Goal: Information Seeking & Learning: Learn about a topic

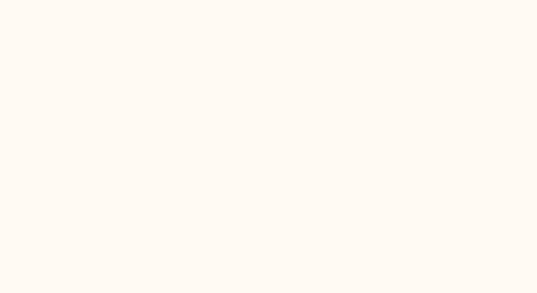
click at [164, 0] on html at bounding box center [268, 0] width 537 height 0
click at [230, 0] on html at bounding box center [268, 0] width 537 height 0
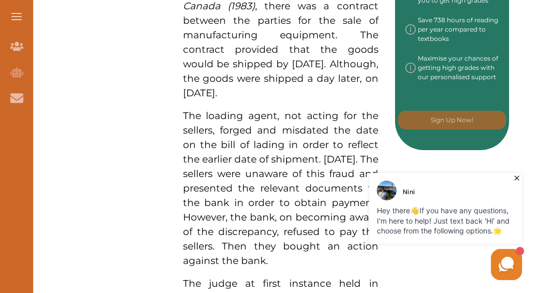
scroll to position [600, 0]
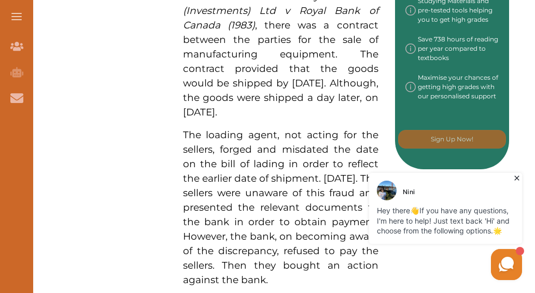
click at [517, 177] on icon at bounding box center [516, 178] width 5 height 5
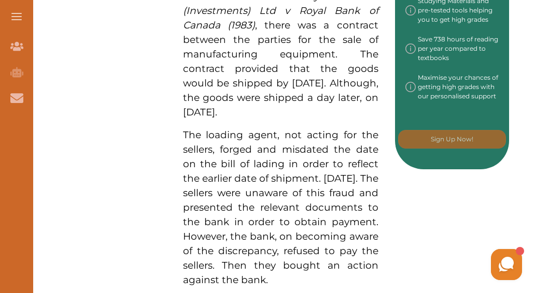
click at [329, 178] on span "The loading agent, not acting for the sellers, forged and misdated the date on …" at bounding box center [280, 207] width 195 height 157
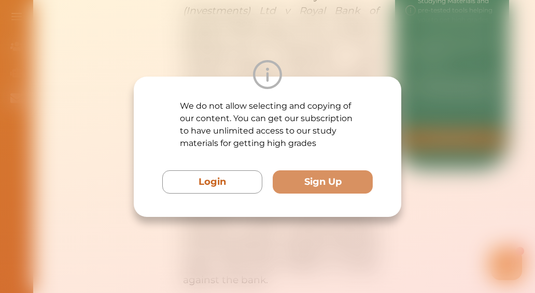
click at [498, 173] on div "We do not allow selecting and copying of our content. You can get our subscript…" at bounding box center [267, 146] width 535 height 293
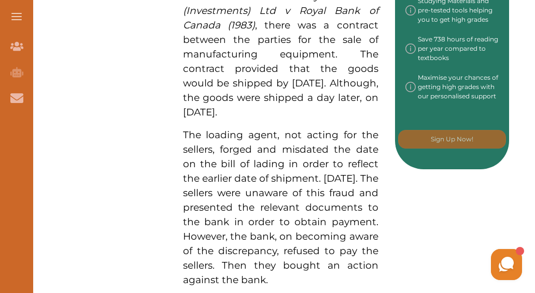
click at [156, 107] on div "Want to secure high grades in Commercial And Agency Law ? We’ve created a FREE …" at bounding box center [280, 291] width 457 height 1516
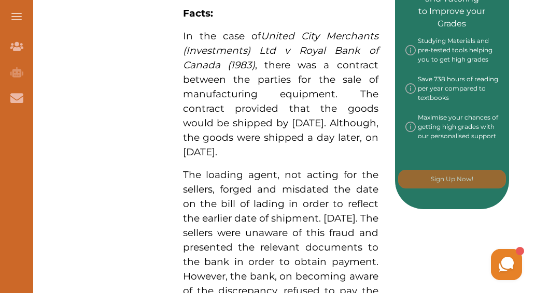
scroll to position [581, 0]
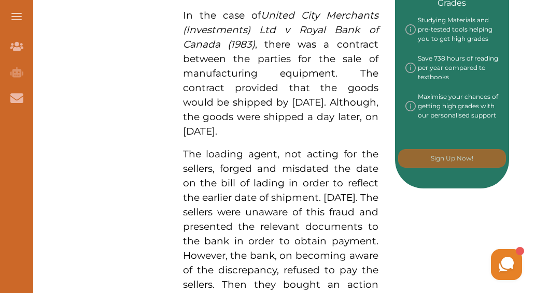
click at [319, 134] on p "In the case of United City Merchants (Investments) Ltd v Royal Bank of Canada (…" at bounding box center [280, 73] width 195 height 131
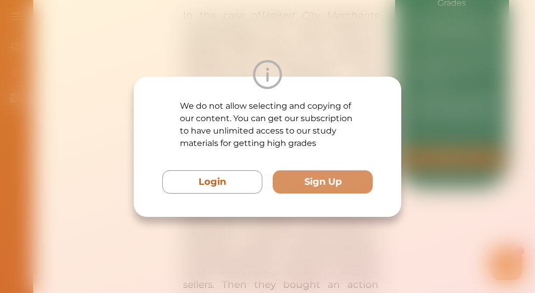
click at [431, 160] on div "We do not allow selecting and copying of our content. You can get our subscript…" at bounding box center [267, 146] width 535 height 293
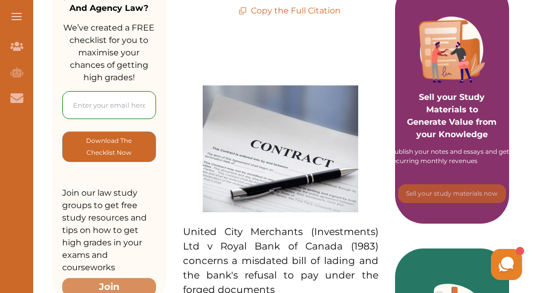
scroll to position [166, 0]
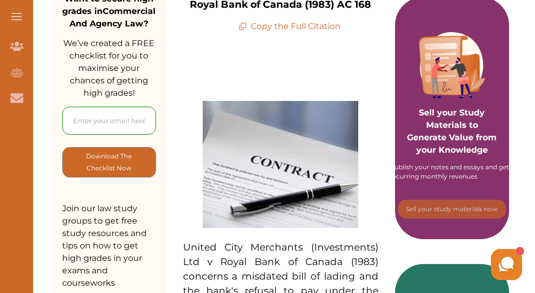
click at [411, 179] on div "Publish your notes and essays and get recurring monthly revenues" at bounding box center [452, 172] width 124 height 19
